Goal: Task Accomplishment & Management: Complete application form

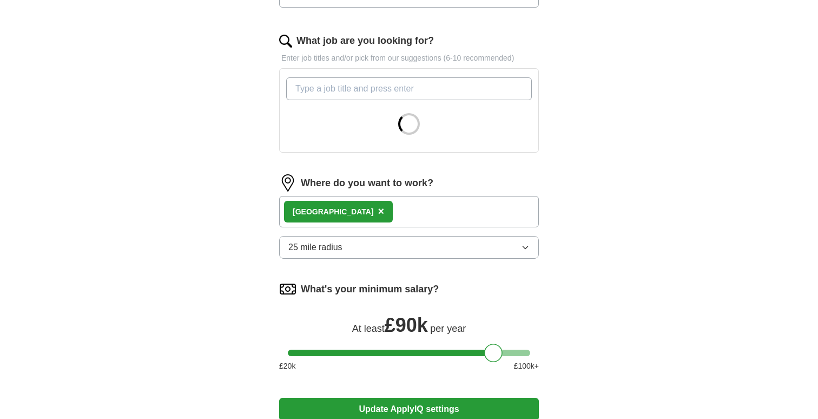
scroll to position [359, 0]
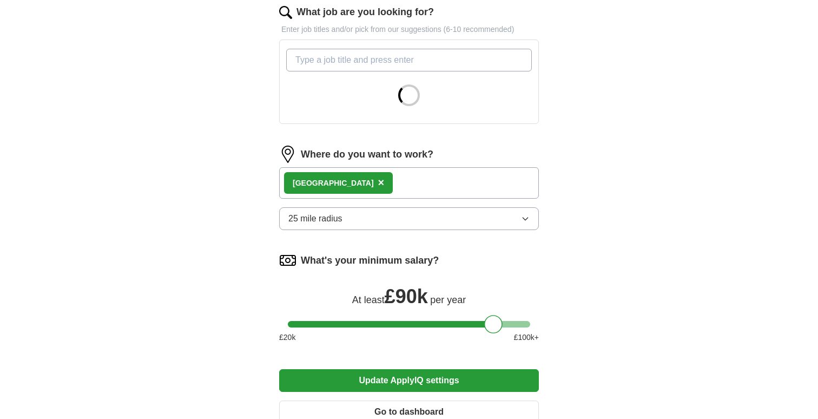
click at [446, 192] on div "London ×" at bounding box center [409, 182] width 260 height 31
click at [444, 179] on div "London ×" at bounding box center [409, 182] width 260 height 31
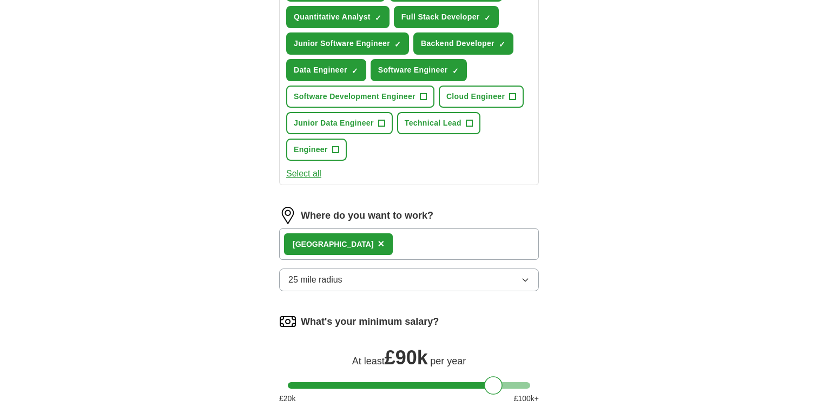
scroll to position [522, 0]
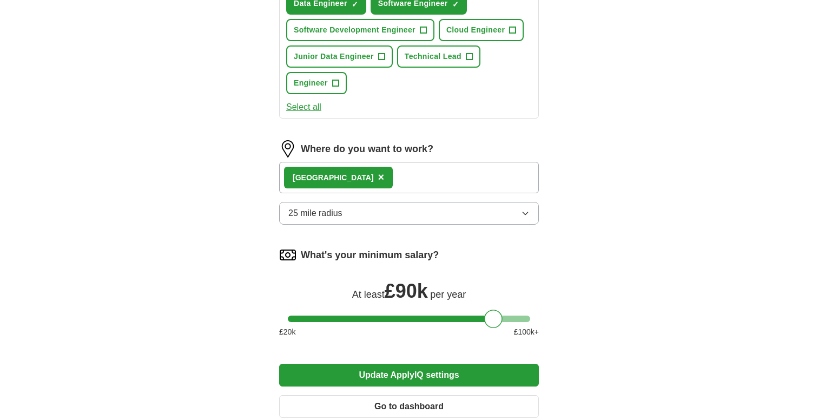
click at [389, 178] on div "London ×" at bounding box center [409, 177] width 260 height 31
click at [385, 179] on div "London ×" at bounding box center [409, 177] width 260 height 31
click at [346, 179] on div "London ×" at bounding box center [409, 177] width 260 height 31
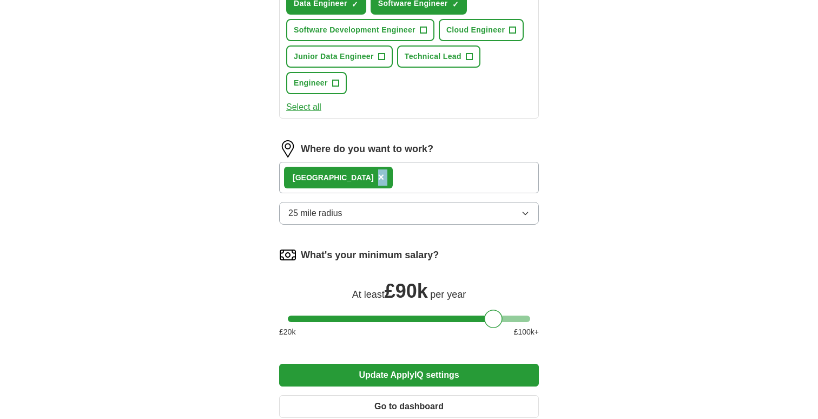
click at [346, 179] on div "London ×" at bounding box center [409, 177] width 260 height 31
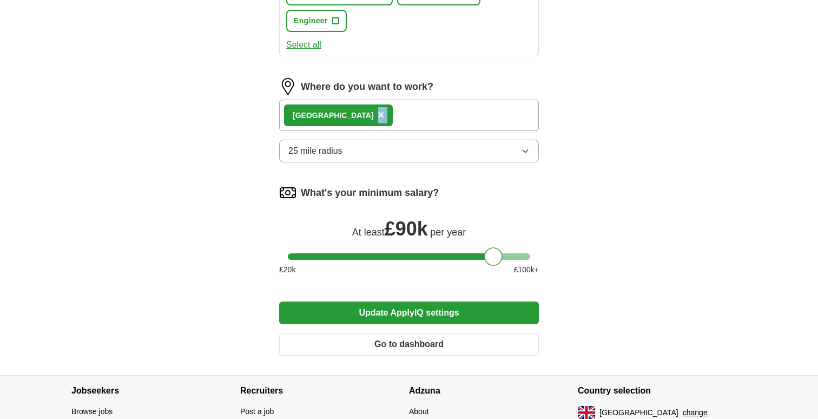
scroll to position [607, 0]
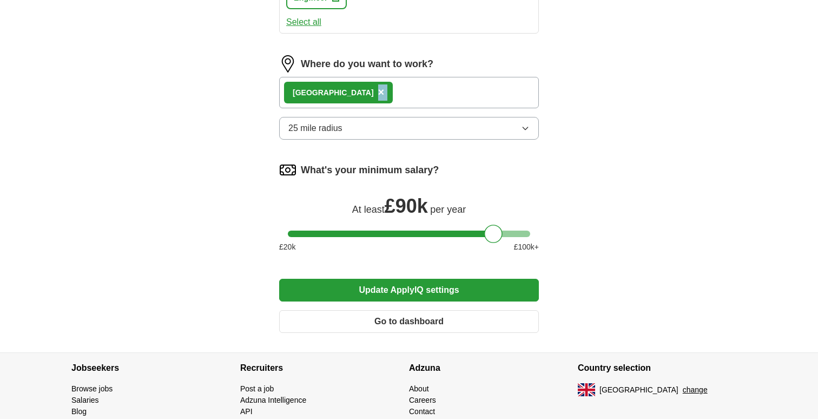
click at [451, 282] on button "Update ApplyIQ settings" at bounding box center [409, 290] width 260 height 23
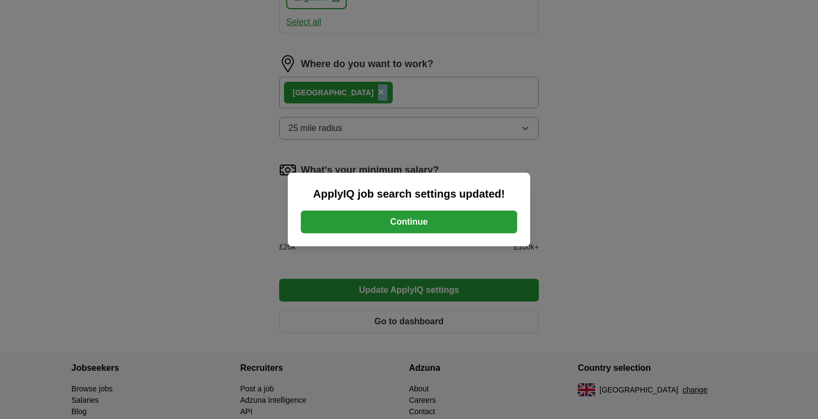
click at [406, 223] on button "Continue" at bounding box center [409, 221] width 216 height 23
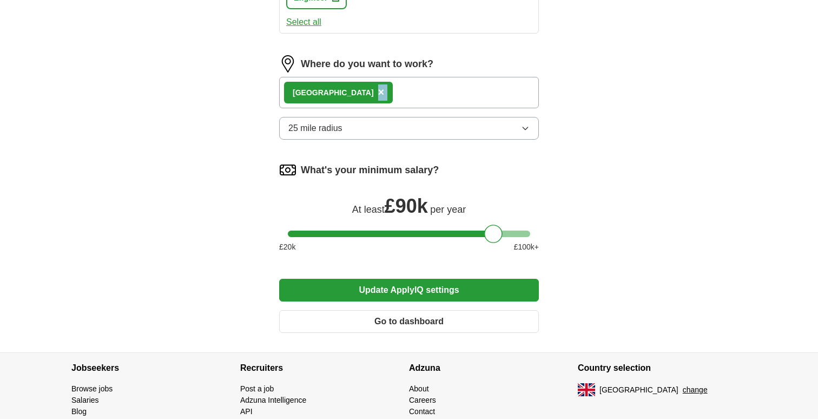
click at [370, 127] on button "25 mile radius" at bounding box center [409, 128] width 260 height 23
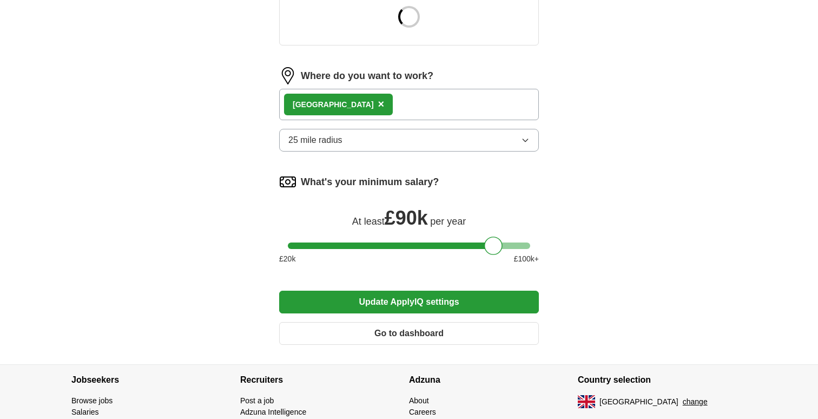
scroll to position [431, 0]
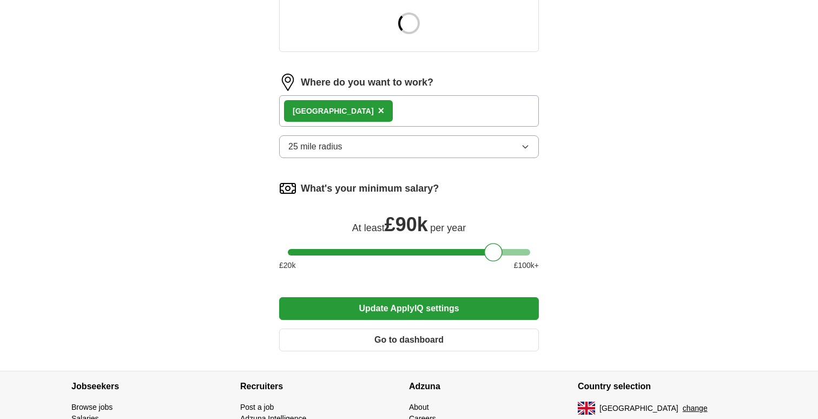
click at [375, 103] on div "London ×" at bounding box center [409, 110] width 260 height 31
click at [324, 107] on div "London ×" at bounding box center [338, 111] width 109 height 22
click at [378, 111] on span "×" at bounding box center [381, 110] width 6 height 12
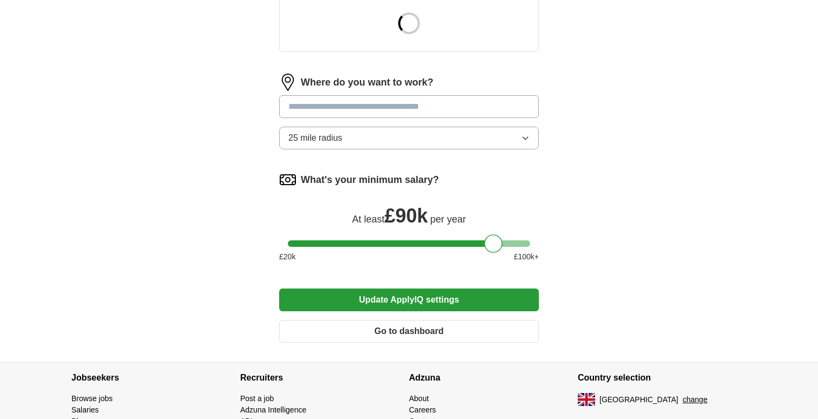
click at [331, 111] on input at bounding box center [409, 106] width 260 height 23
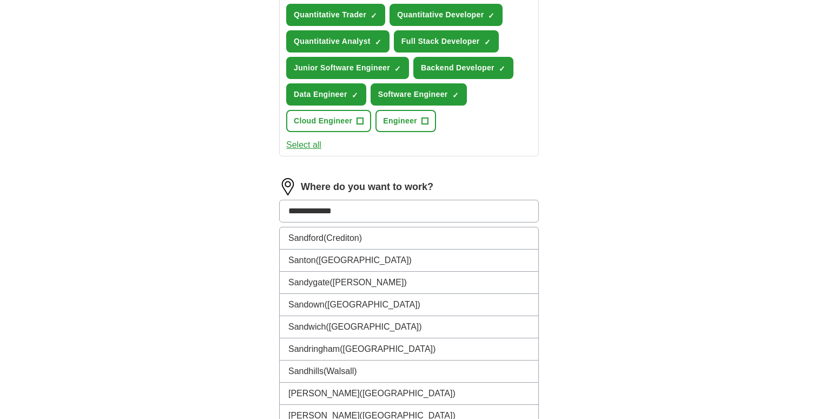
scroll to position [485, 0]
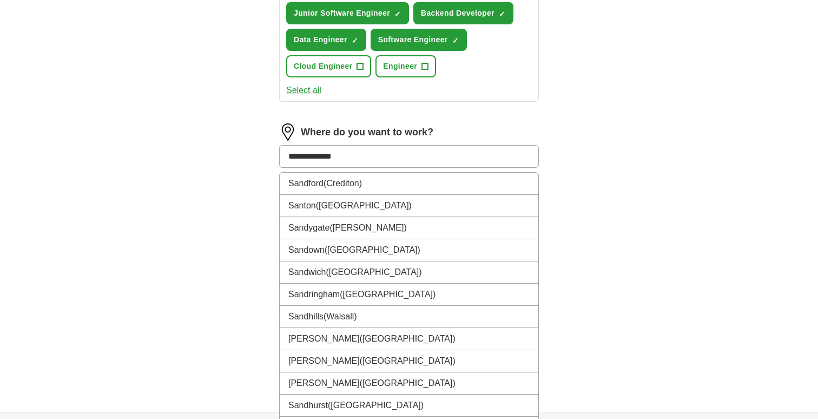
click at [279, 147] on input "**********" at bounding box center [409, 156] width 260 height 23
click at [298, 149] on input "**********" at bounding box center [409, 156] width 260 height 23
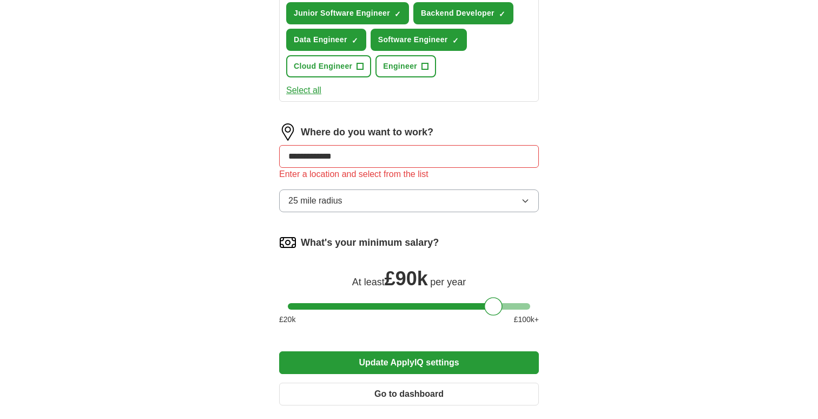
click at [331, 167] on input "**********" at bounding box center [409, 156] width 260 height 23
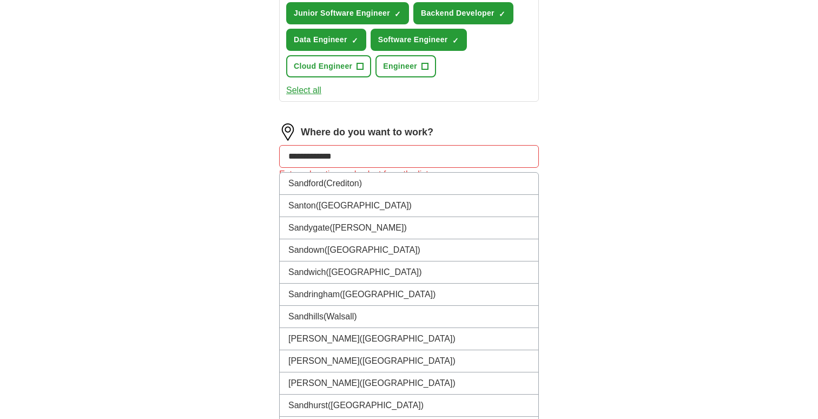
click at [331, 167] on input "**********" at bounding box center [409, 156] width 260 height 23
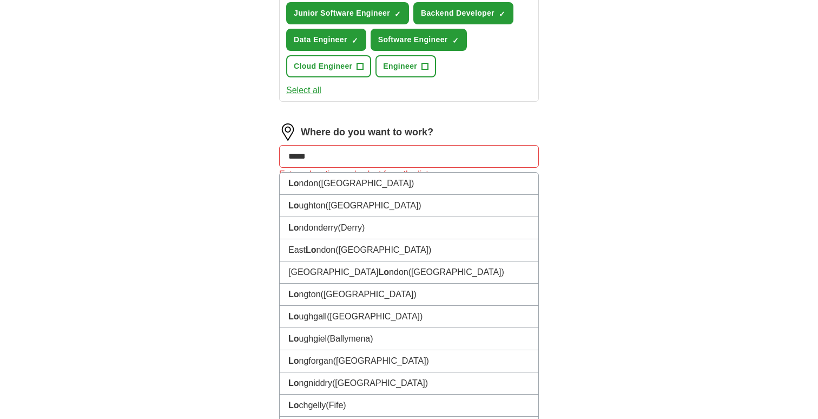
type input "******"
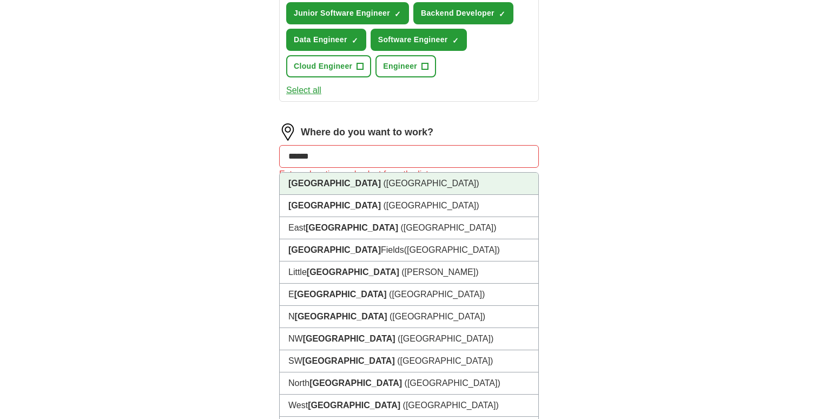
click at [353, 183] on li "London (UK)" at bounding box center [409, 184] width 259 height 22
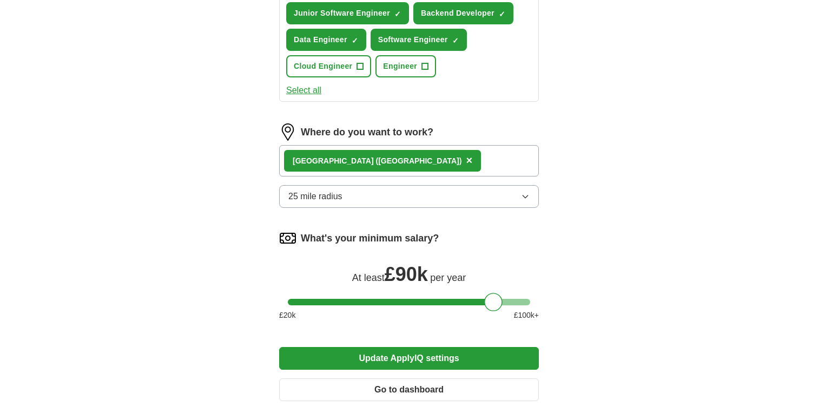
scroll to position [608, 0]
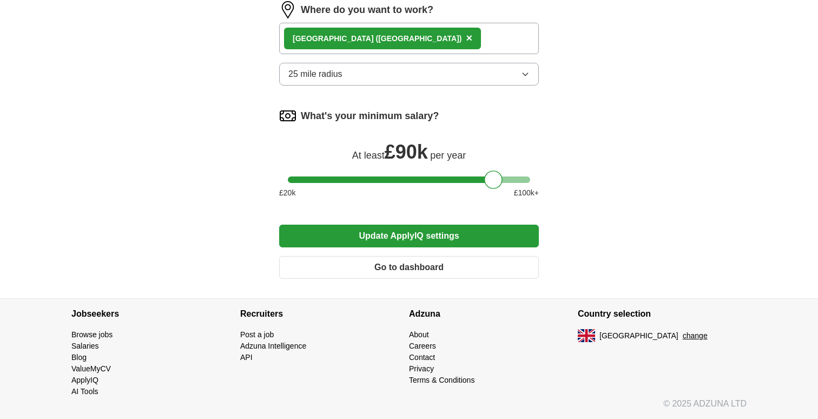
click at [440, 272] on button "Go to dashboard" at bounding box center [409, 267] width 260 height 23
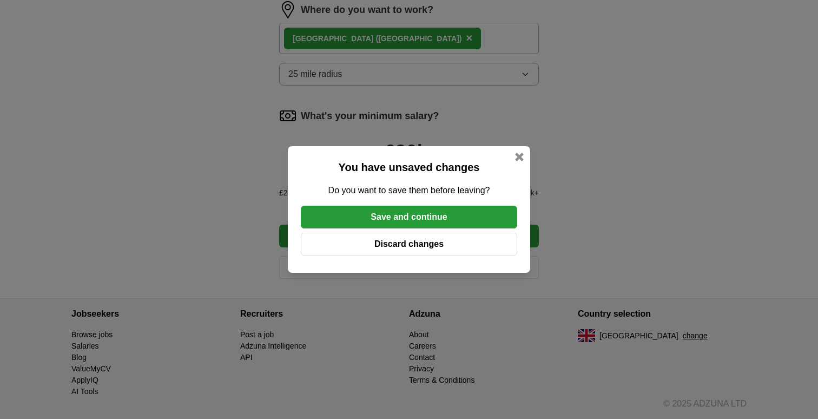
click at [464, 218] on button "Save and continue" at bounding box center [409, 217] width 216 height 23
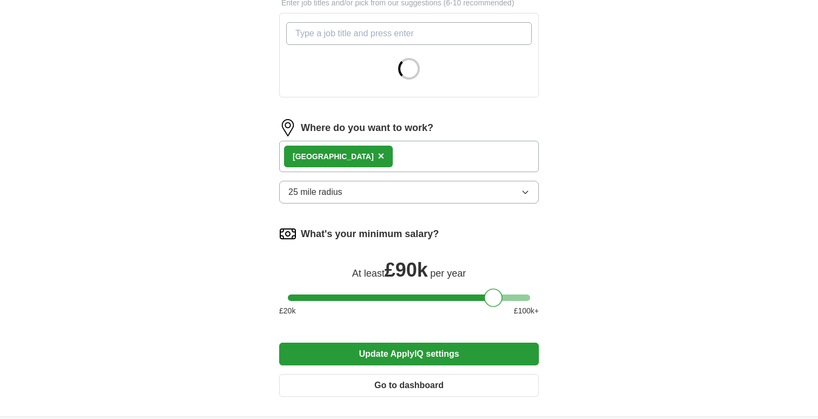
scroll to position [411, 0]
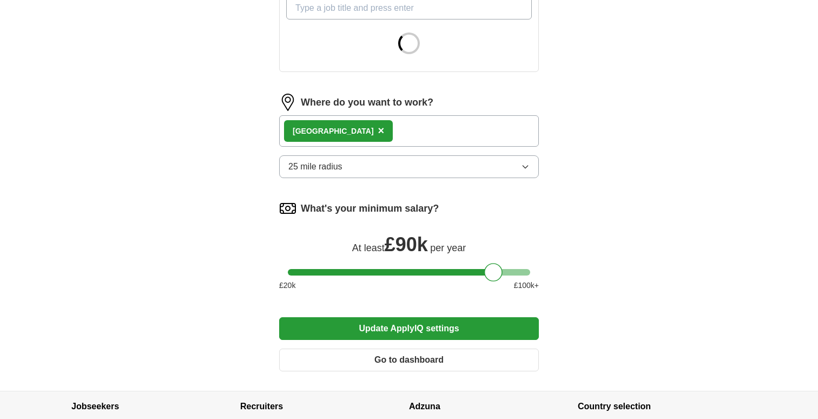
drag, startPoint x: 331, startPoint y: 130, endPoint x: 366, endPoint y: 123, distance: 35.9
click at [363, 123] on div "London ×" at bounding box center [409, 130] width 260 height 31
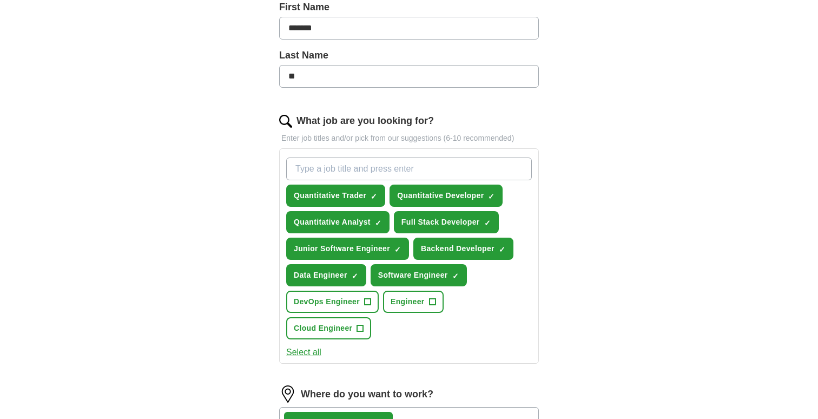
scroll to position [608, 0]
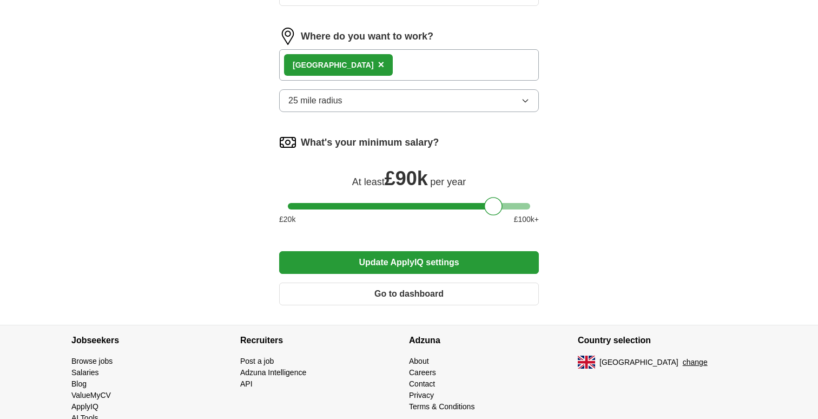
click at [683, 357] on button "change" at bounding box center [695, 362] width 25 height 11
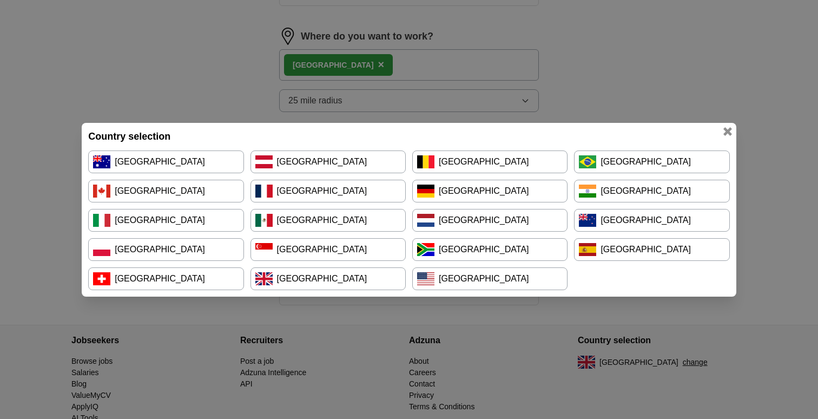
click at [462, 281] on link "[GEOGRAPHIC_DATA]" at bounding box center [489, 278] width 155 height 23
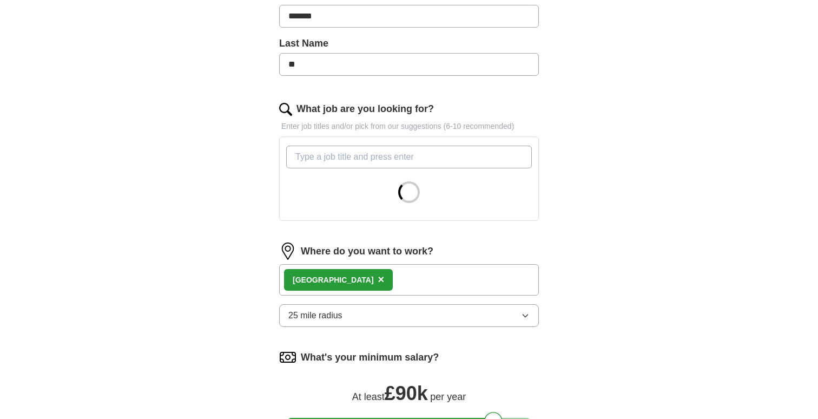
scroll to position [263, 0]
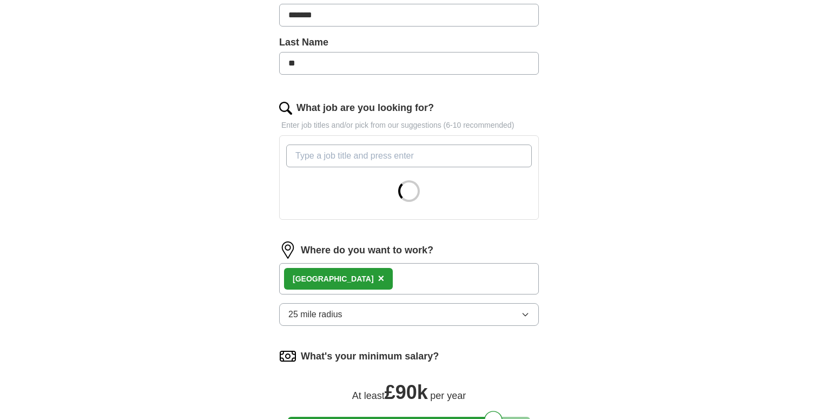
click at [455, 154] on input "What job are you looking for?" at bounding box center [409, 155] width 246 height 23
click at [602, 150] on div "ApplyIQ Let ApplyIQ do the hard work of searching and applying for jobs. Just t…" at bounding box center [409, 154] width 693 height 768
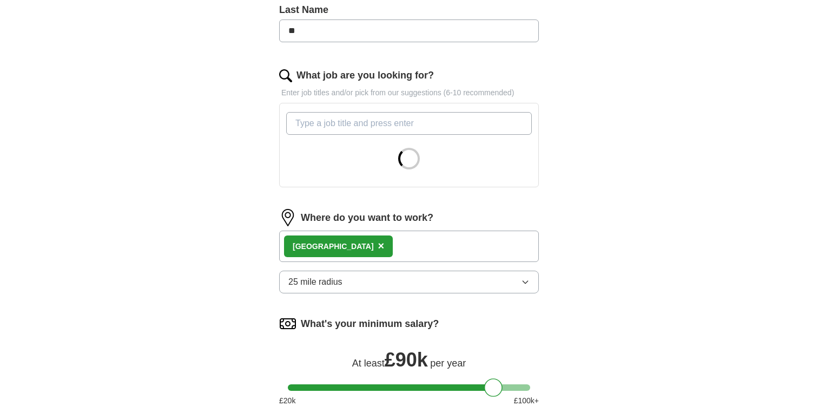
scroll to position [292, 0]
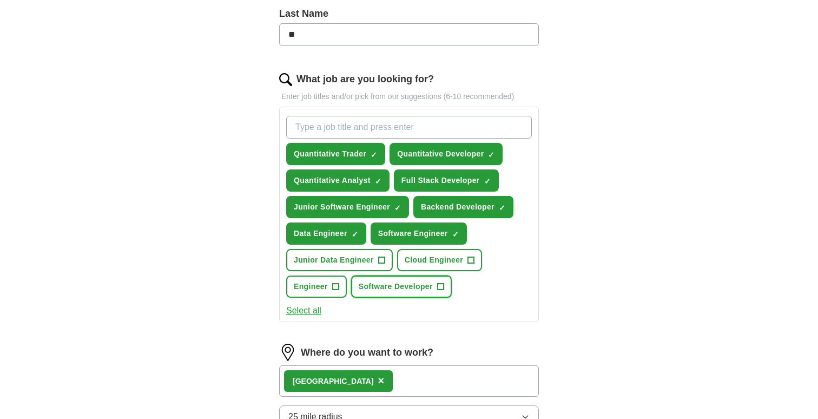
click at [428, 286] on span "Software Developer" at bounding box center [396, 286] width 74 height 11
click at [365, 128] on input "What job are you looking for?" at bounding box center [409, 127] width 246 height 23
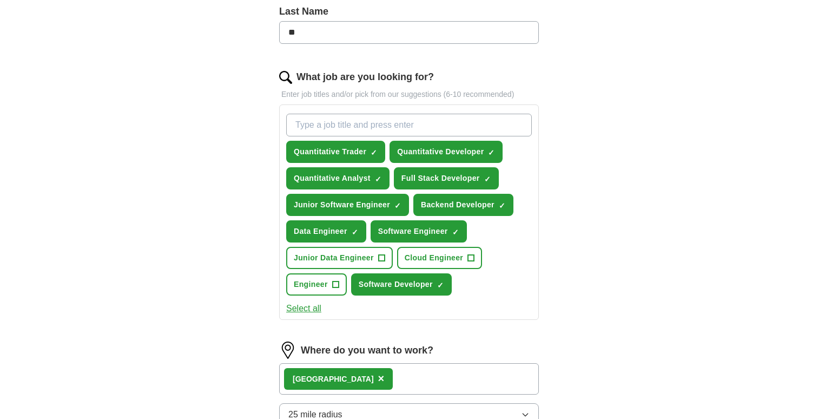
scroll to position [275, 0]
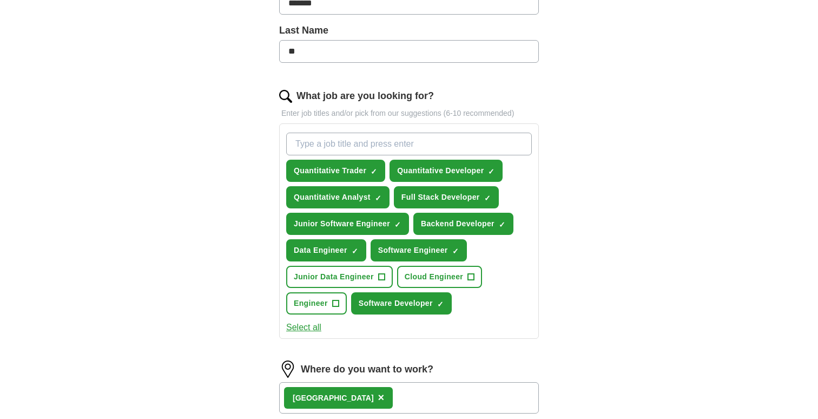
click at [419, 144] on input "What job are you looking for?" at bounding box center [409, 144] width 246 height 23
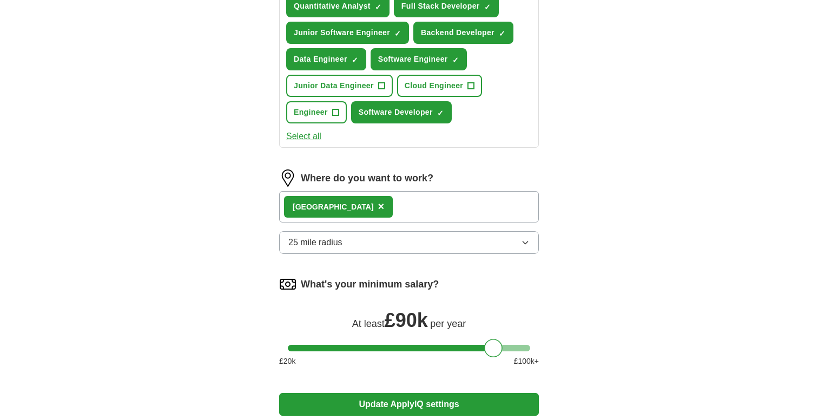
scroll to position [634, 0]
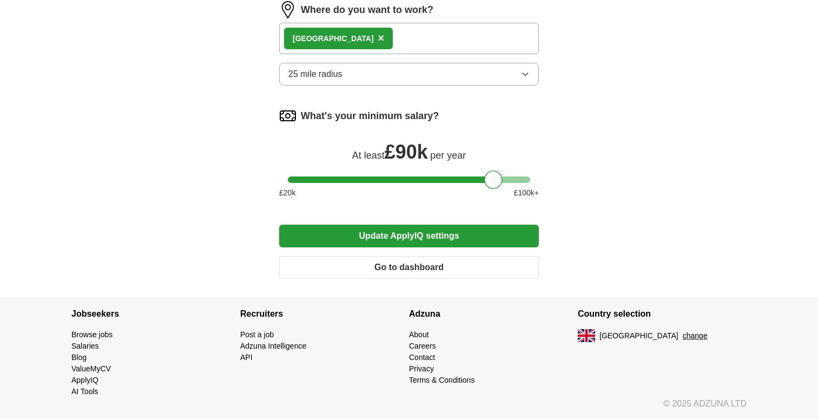
click at [408, 243] on button "Update ApplyIQ settings" at bounding box center [409, 236] width 260 height 23
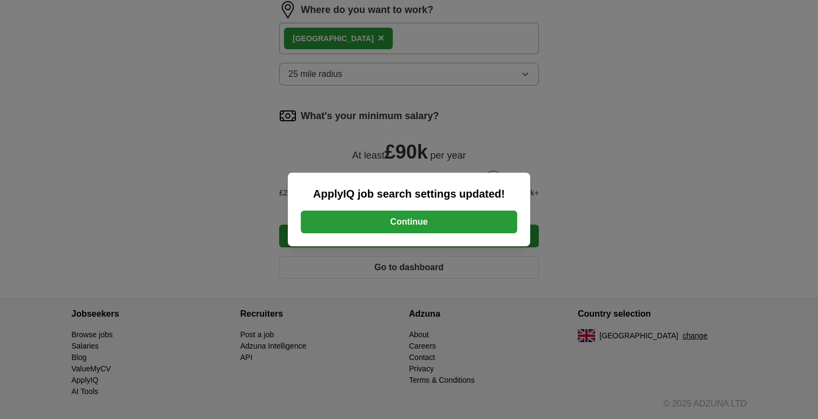
click at [421, 223] on button "Continue" at bounding box center [409, 221] width 216 height 23
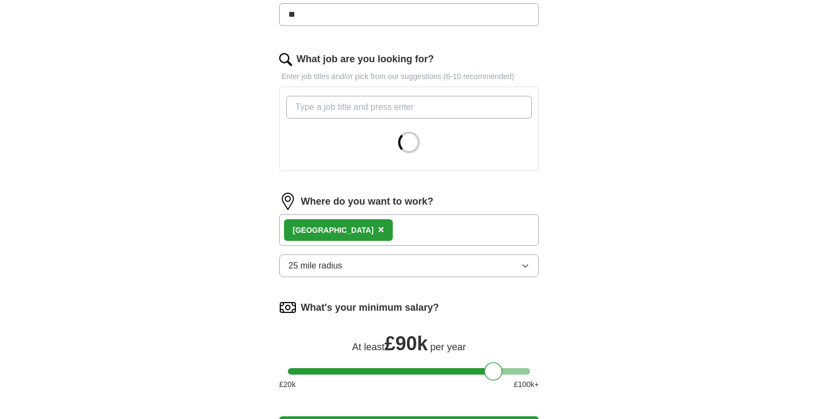
scroll to position [313, 0]
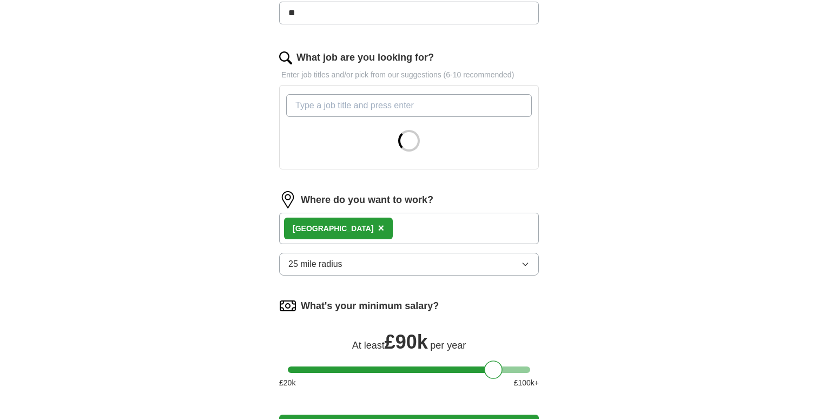
click at [404, 106] on input "What job are you looking for?" at bounding box center [409, 105] width 246 height 23
click at [375, 104] on input "Trader" at bounding box center [409, 105] width 246 height 23
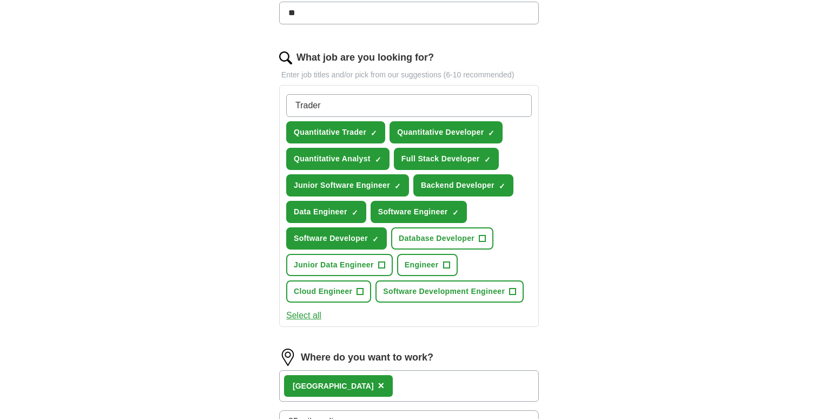
click at [379, 106] on input "Trader" at bounding box center [409, 105] width 246 height 23
click at [348, 103] on input "Trader" at bounding box center [409, 105] width 246 height 23
type input "Trader"
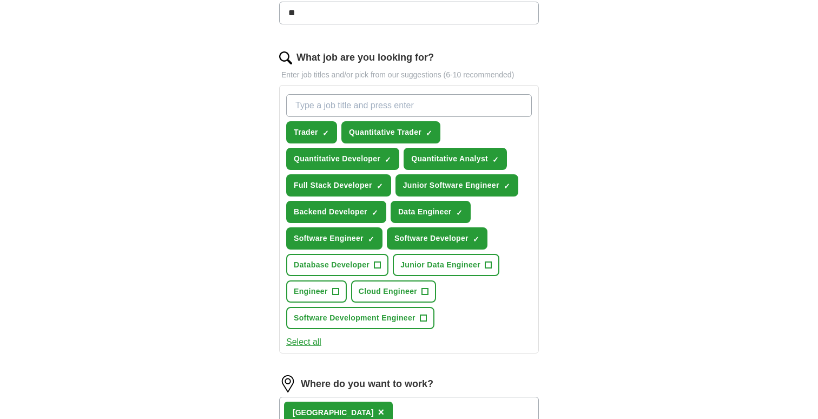
click at [439, 97] on input "What job are you looking for?" at bounding box center [409, 105] width 246 height 23
type input "T"
type input "S"
type input "t"
type input "Trading Analyst"
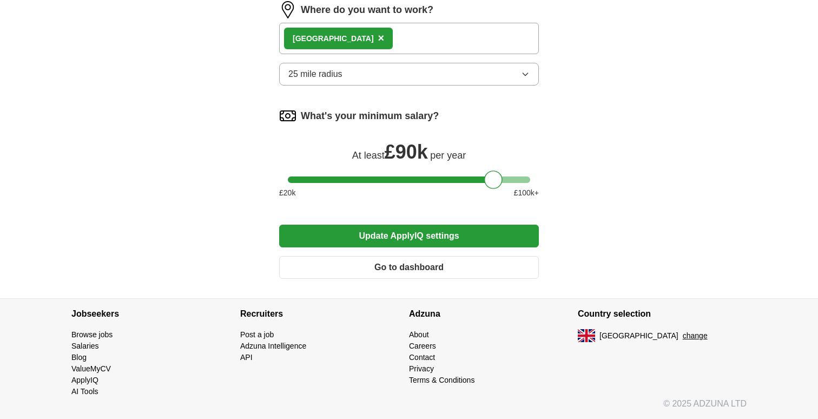
click at [339, 246] on button "Update ApplyIQ settings" at bounding box center [409, 236] width 260 height 23
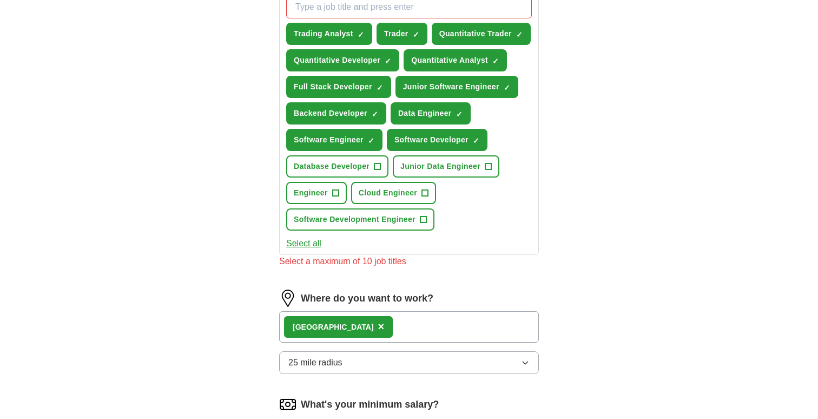
scroll to position [390, 0]
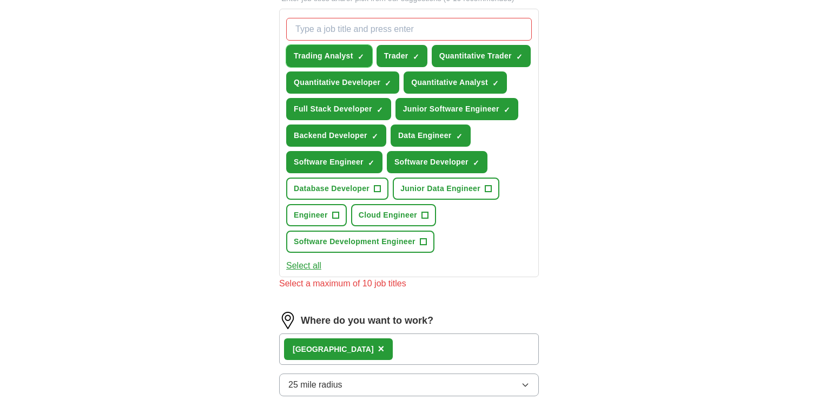
click at [0, 0] on span "×" at bounding box center [0, 0] width 0 height 0
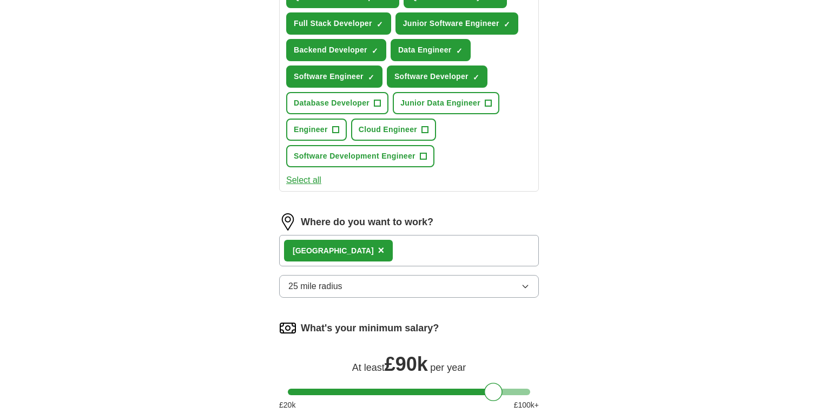
scroll to position [687, 0]
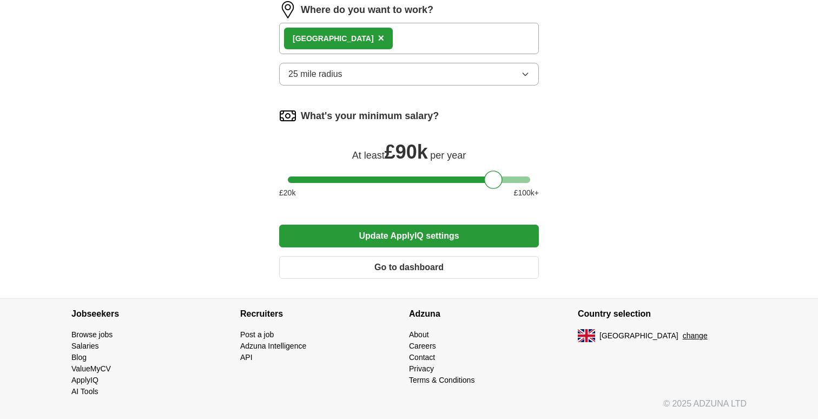
click at [406, 246] on button "Update ApplyIQ settings" at bounding box center [409, 236] width 260 height 23
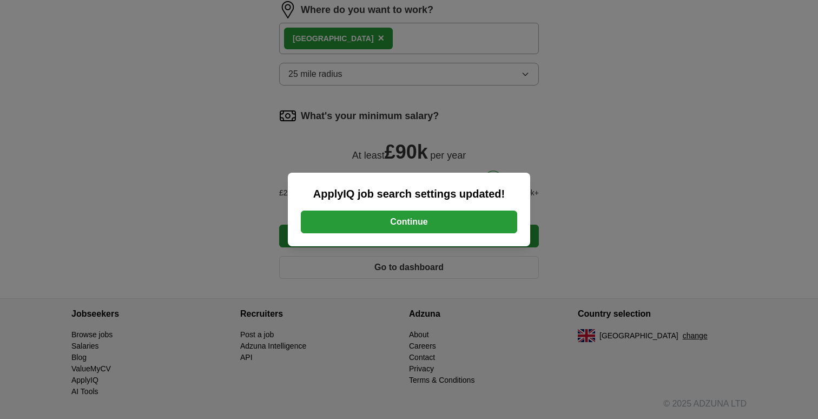
click at [498, 230] on button "Continue" at bounding box center [409, 221] width 216 height 23
